Goal: Task Accomplishment & Management: Use online tool/utility

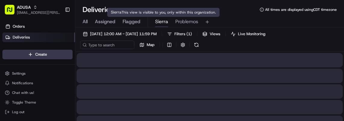
click at [162, 24] on span "Sierra" at bounding box center [161, 21] width 13 height 7
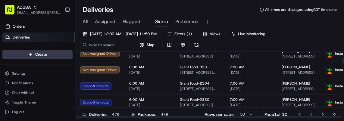
scroll to position [84, 0]
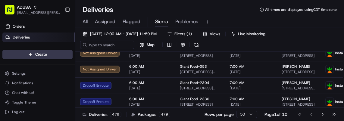
click at [244, 112] on html "ADUSA sierra.centeno@adusa.com Toggle Sidebar Orders Deliveries Providers Nash …" at bounding box center [172, 60] width 344 height 121
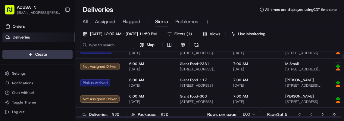
scroll to position [86, 0]
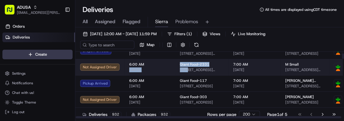
drag, startPoint x: 185, startPoint y: 71, endPoint x: 157, endPoint y: 67, distance: 28.4
click at [157, 67] on tr "Not Assigned Driver 6:00 AM 08/24/2025 Giant Food-2331 810 Fairmont Dr, Bowie, …" at bounding box center [258, 67] width 366 height 16
click at [157, 67] on span "6:00 AM" at bounding box center [149, 64] width 41 height 5
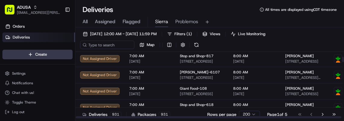
scroll to position [257, 0]
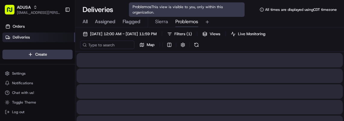
click at [185, 21] on span "Problemos" at bounding box center [186, 21] width 23 height 7
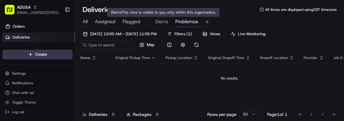
click at [162, 22] on span "Sierra" at bounding box center [161, 21] width 13 height 7
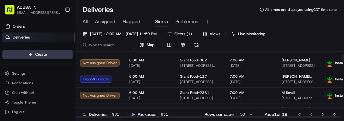
scroll to position [42, 0]
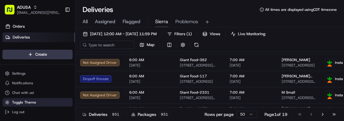
click at [35, 104] on span "Toggle Theme" at bounding box center [24, 102] width 24 height 5
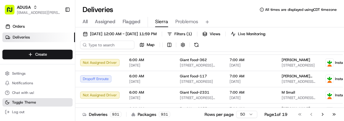
click at [35, 104] on span "Toggle Theme" at bounding box center [24, 102] width 24 height 5
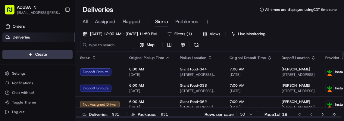
drag, startPoint x: 157, startPoint y: 66, endPoint x: 188, endPoint y: 7, distance: 66.2
click at [188, 7] on div "Deliveries All times are displayed using CDT timezone All Assigned Flagged Sier…" at bounding box center [209, 60] width 268 height 121
click at [186, 0] on div "Deliveries All times are displayed using CDT timezone All Assigned Flagged Sier…" at bounding box center [209, 60] width 268 height 121
click at [232, 8] on div "Deliveries All times are displayed using CDT timezone" at bounding box center [209, 10] width 268 height 10
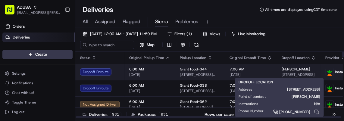
click at [299, 68] on div "[PERSON_NAME]" at bounding box center [298, 69] width 34 height 5
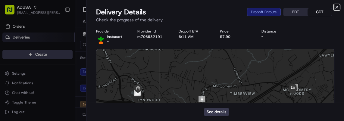
click at [337, 7] on icon "button" at bounding box center [336, 7] width 5 height 5
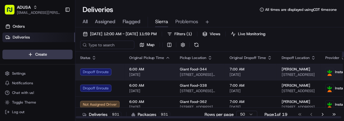
click at [304, 75] on td "Julie Winstead 5883 Whisper Way, Elkridge, MD 21075, US" at bounding box center [299, 72] width 44 height 16
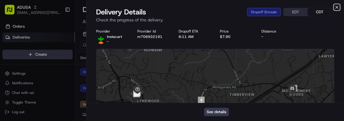
click at [336, 6] on icon "button" at bounding box center [336, 7] width 5 height 5
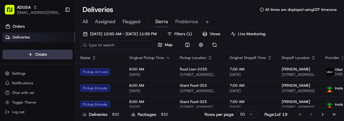
click at [106, 46] on input at bounding box center [116, 45] width 72 height 8
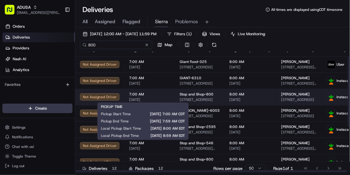
scroll to position [8, 0]
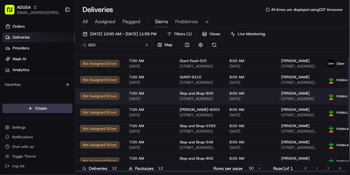
type input "800"
click at [157, 97] on span "[DATE]" at bounding box center [149, 98] width 41 height 5
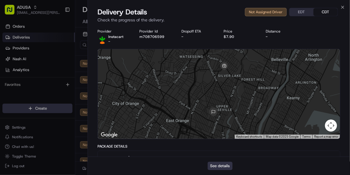
click at [218, 121] on button "See details" at bounding box center [220, 166] width 25 height 8
click at [343, 8] on icon "button" at bounding box center [343, 7] width 2 height 2
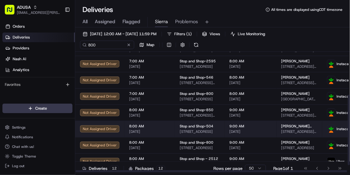
scroll to position [73, 0]
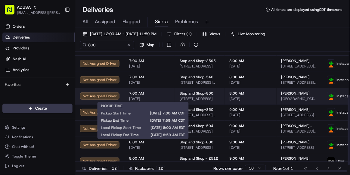
click at [161, 99] on span "[DATE]" at bounding box center [149, 98] width 41 height 5
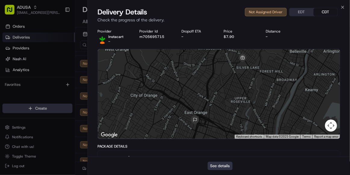
click at [220, 121] on button "See details" at bounding box center [220, 166] width 25 height 8
click at [342, 7] on icon "button" at bounding box center [343, 7] width 2 height 2
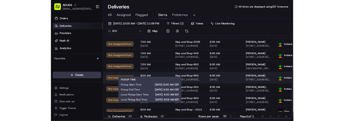
scroll to position [86, 0]
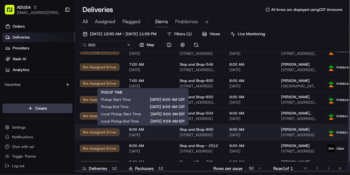
click at [153, 121] on span "[DATE]" at bounding box center [149, 134] width 41 height 5
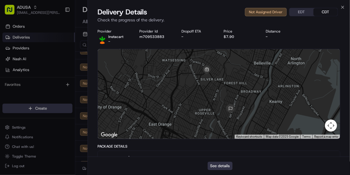
click at [217, 121] on button "See details" at bounding box center [220, 166] width 25 height 8
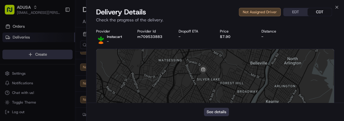
scroll to position [0, 0]
click at [336, 6] on icon "button" at bounding box center [336, 7] width 5 height 5
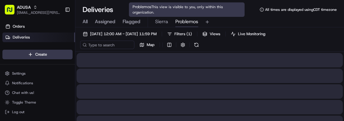
click at [182, 22] on span "Problemos" at bounding box center [186, 21] width 23 height 7
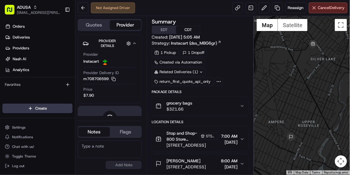
click at [107, 154] on textarea at bounding box center [110, 149] width 64 height 18
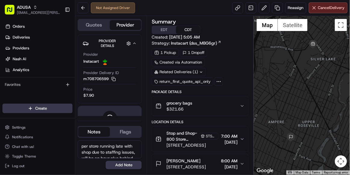
drag, startPoint x: 107, startPoint y: 154, endPoint x: 74, endPoint y: 133, distance: 39.2
click at [74, 133] on div "ADUSA sierra.centeno@adusa.com Toggle Sidebar Orders Deliveries Providers Nash …" at bounding box center [175, 87] width 350 height 175
type textarea "per store running late with shop due to staffing issues, will be an hour plus b…"
click at [126, 167] on button "Add Note" at bounding box center [124, 165] width 36 height 8
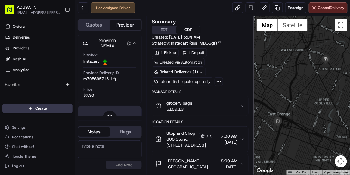
click at [97, 142] on textarea at bounding box center [110, 149] width 64 height 18
paste textarea "per store running late with shop due to staffing issues, will be an hour plus b…"
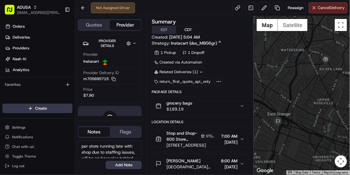
scroll to position [8, 0]
type textarea "per store running late with shop due to staffing issues, will be an hour plus b…"
click at [120, 167] on button "Add Note" at bounding box center [124, 165] width 36 height 8
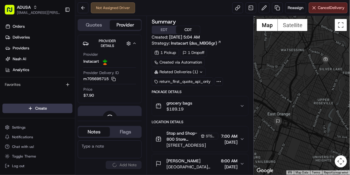
scroll to position [0, 0]
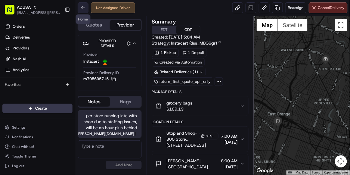
click at [81, 5] on button at bounding box center [83, 7] width 11 height 11
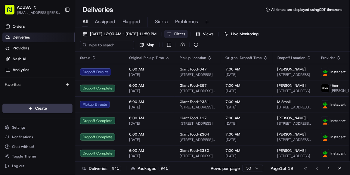
click at [188, 37] on button "Filters" at bounding box center [175, 34] width 23 height 8
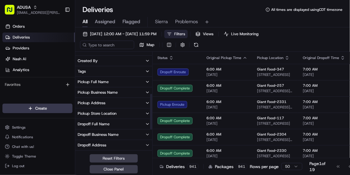
scroll to position [115, 0]
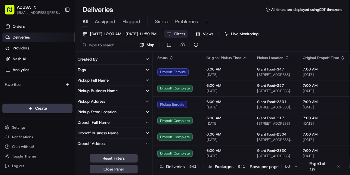
click at [112, 90] on div "Pickup Business Name" at bounding box center [98, 90] width 40 height 5
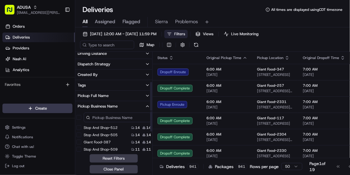
scroll to position [99, 0]
click at [113, 116] on input at bounding box center [117, 118] width 67 height 10
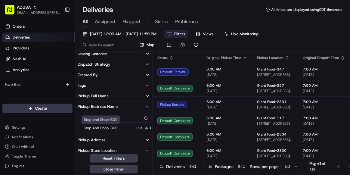
type input "800"
click at [113, 128] on label "Stop and Shop-800" at bounding box center [101, 128] width 34 height 5
click at [81, 128] on Shop-800 "Stop and Shop-800" at bounding box center [78, 128] width 5 height 5
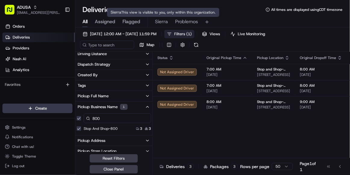
click at [160, 21] on span "Sierra" at bounding box center [161, 21] width 13 height 7
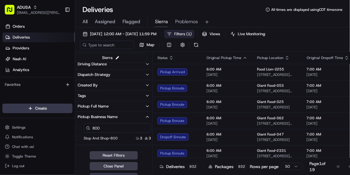
click at [192, 32] on span "Filters ( 1 )" at bounding box center [182, 33] width 17 height 5
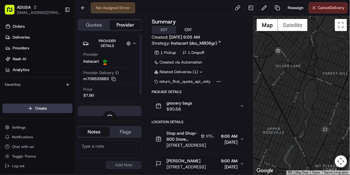
click at [104, 147] on textarea at bounding box center [110, 149] width 64 height 18
paste textarea "per store running late with shop due to staffing issues, will be an hour plus b…"
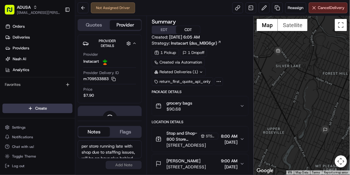
scroll to position [8, 0]
type textarea "per store running late with shop due to staffing issues, will be an hour plus b…"
click at [126, 165] on button "Add Note" at bounding box center [124, 165] width 36 height 8
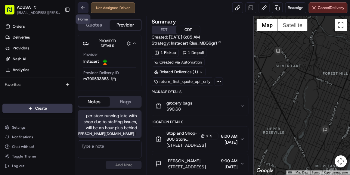
click at [81, 5] on button at bounding box center [83, 7] width 11 height 11
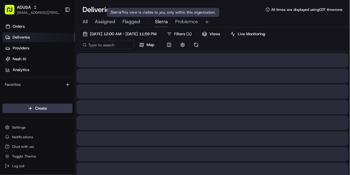
click at [157, 22] on span "Sierra" at bounding box center [161, 21] width 13 height 7
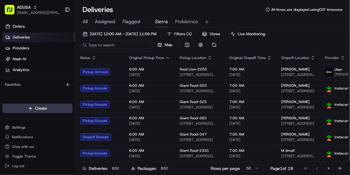
click at [106, 44] on input at bounding box center [116, 45] width 72 height 8
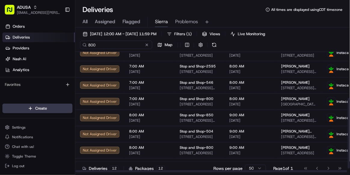
scroll to position [86, 0]
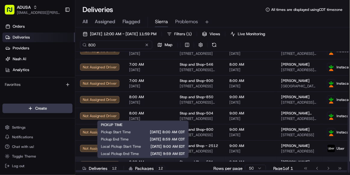
type input "800"
click at [160, 160] on span "8:00 AM" at bounding box center [149, 162] width 41 height 5
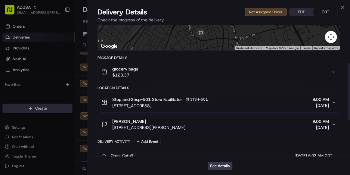
scroll to position [90, 0]
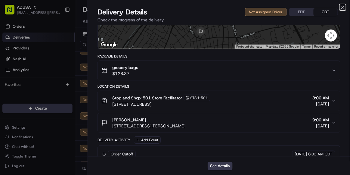
click at [344, 8] on icon "button" at bounding box center [342, 7] width 5 height 5
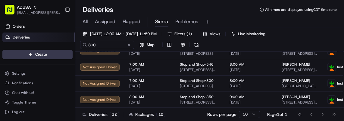
scroll to position [0, 0]
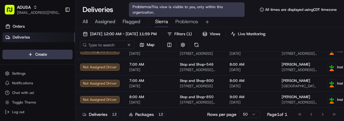
click at [190, 20] on span "Problemos" at bounding box center [186, 21] width 23 height 7
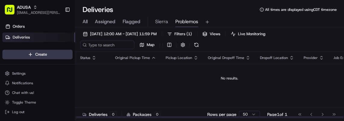
click at [264, 73] on td "No results." at bounding box center [229, 78] width 308 height 29
